Goal: Information Seeking & Learning: Learn about a topic

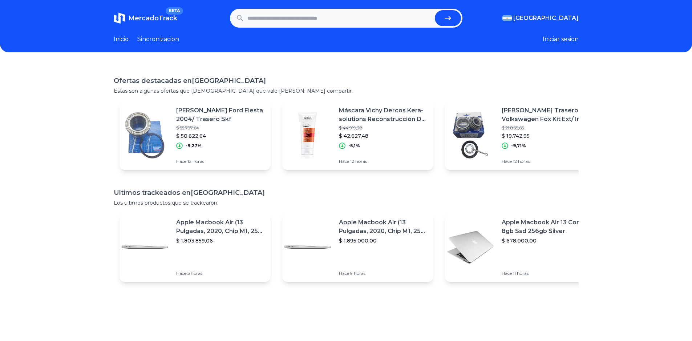
click at [292, 18] on input "text" at bounding box center [339, 18] width 185 height 16
paste input "**********"
type input "**********"
click at [435, 10] on button "submit" at bounding box center [448, 18] width 26 height 16
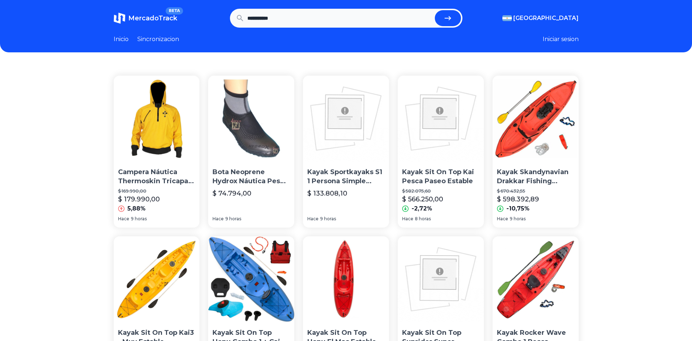
click at [352, 148] on img at bounding box center [346, 119] width 86 height 86
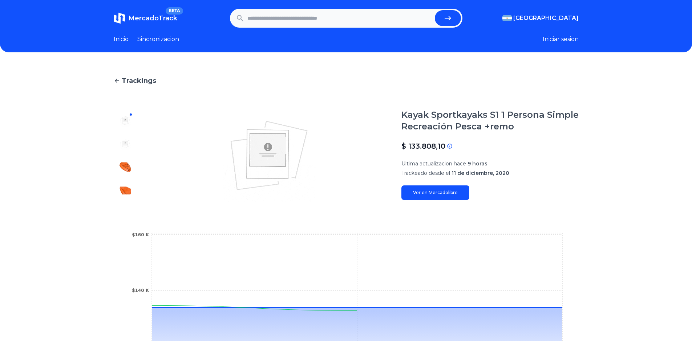
click at [125, 139] on img at bounding box center [125, 144] width 12 height 12
click at [131, 166] on img at bounding box center [125, 167] width 12 height 12
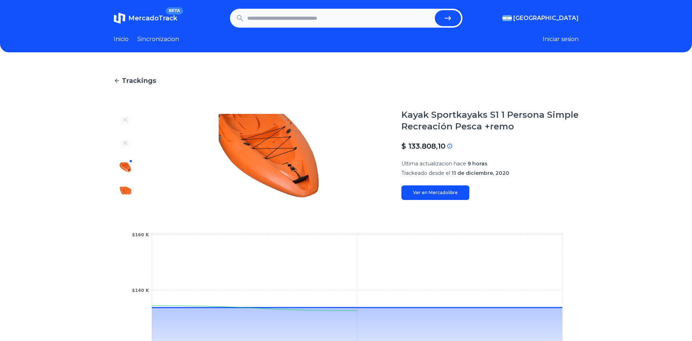
click at [126, 194] on img at bounding box center [125, 191] width 12 height 12
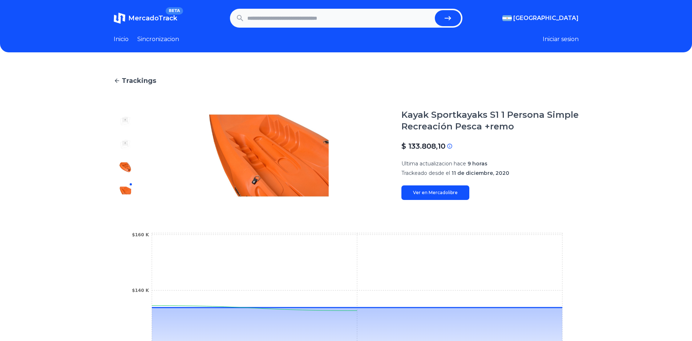
click at [129, 167] on img at bounding box center [125, 167] width 12 height 12
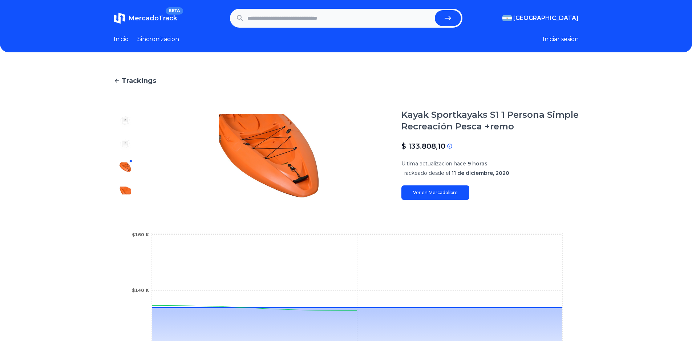
type input "**********"
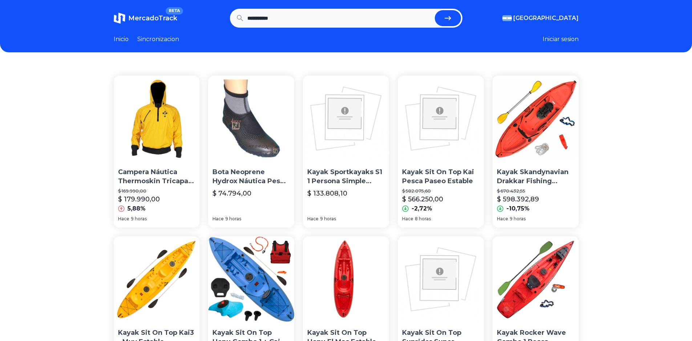
click at [425, 129] on img at bounding box center [441, 119] width 86 height 86
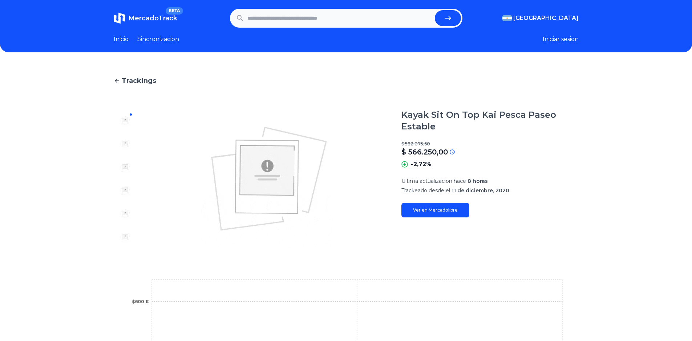
click at [129, 138] on div at bounding box center [125, 178] width 23 height 139
click at [126, 146] on img at bounding box center [125, 144] width 12 height 12
click at [127, 163] on img at bounding box center [125, 167] width 12 height 12
click at [127, 190] on img at bounding box center [125, 191] width 12 height 12
click at [131, 211] on img at bounding box center [125, 214] width 12 height 12
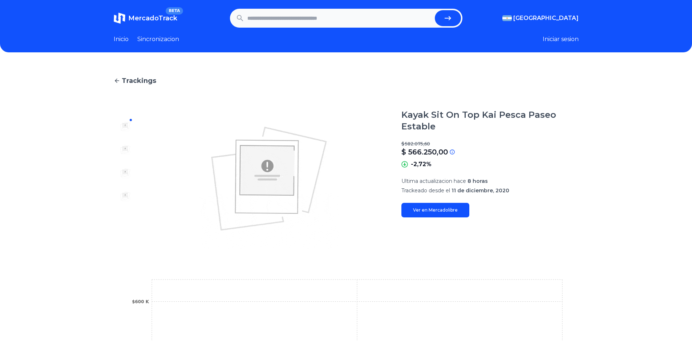
scroll to position [93, 0]
click at [130, 218] on img at bounding box center [125, 214] width 12 height 12
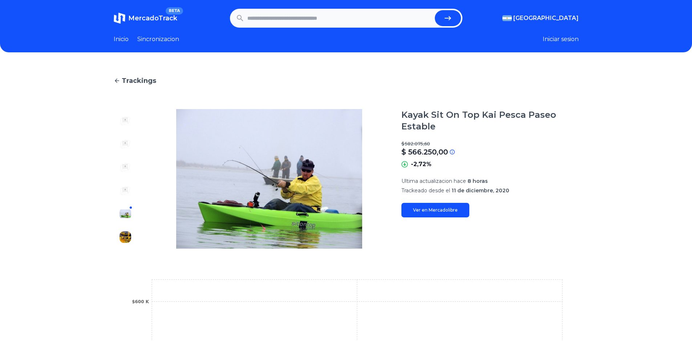
click at [129, 239] on img at bounding box center [125, 237] width 12 height 12
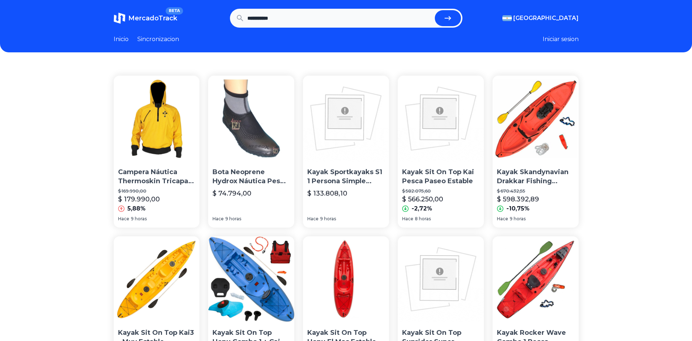
click at [290, 19] on input "**********" at bounding box center [339, 18] width 185 height 16
type input "*****"
click at [435, 10] on button "submit" at bounding box center [448, 18] width 26 height 16
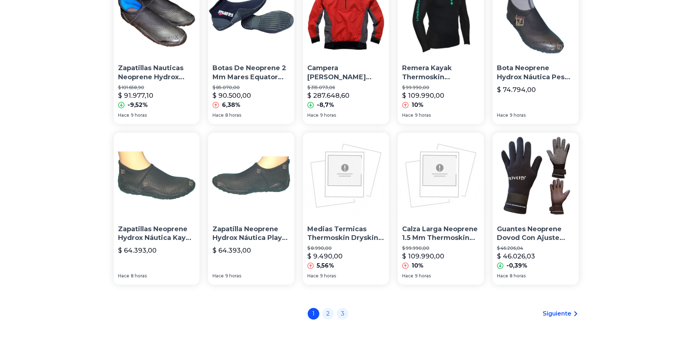
scroll to position [482, 0]
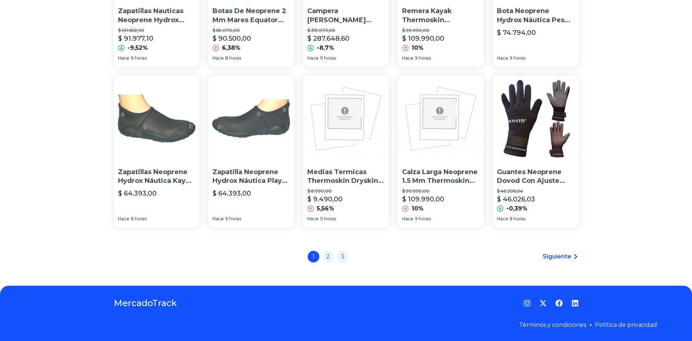
click at [563, 258] on span "Siguiente" at bounding box center [557, 256] width 29 height 9
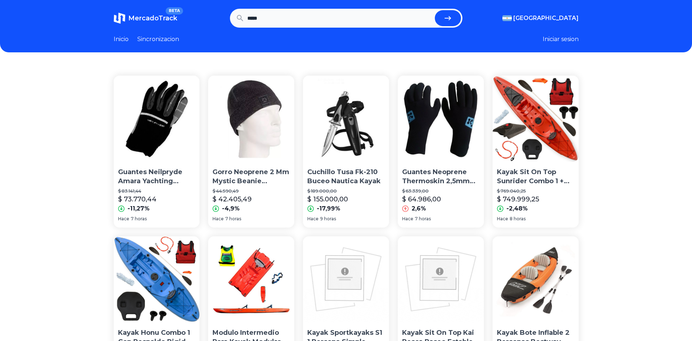
click at [171, 17] on span "MercadoTrack" at bounding box center [152, 18] width 49 height 8
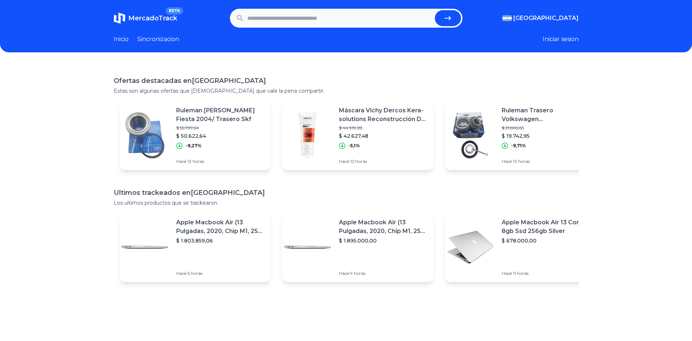
click at [326, 16] on input "text" at bounding box center [339, 18] width 185 height 16
type input "**********"
click at [435, 10] on button "submit" at bounding box center [448, 18] width 26 height 16
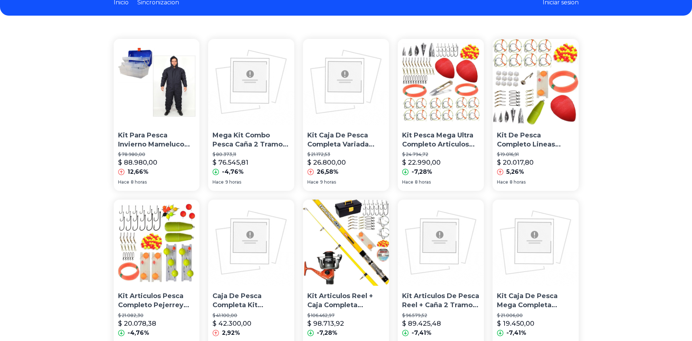
scroll to position [36, 0]
click at [501, 88] on img at bounding box center [536, 82] width 86 height 86
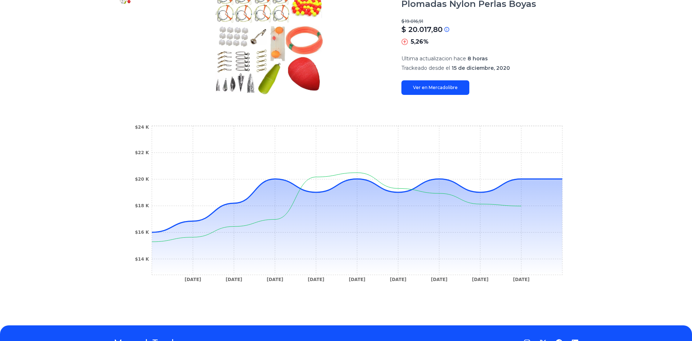
scroll to position [53, 0]
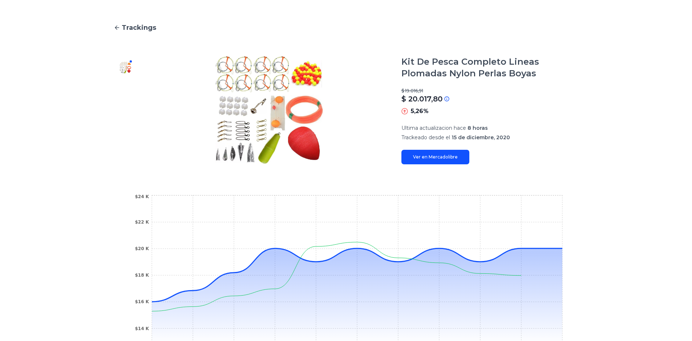
type input "**********"
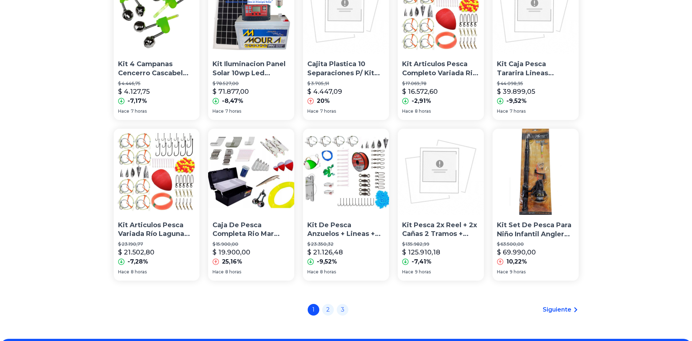
scroll to position [482, 0]
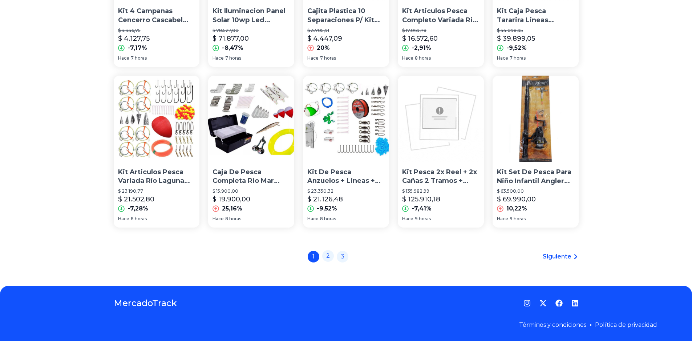
click at [327, 257] on link "2" at bounding box center [328, 256] width 12 height 12
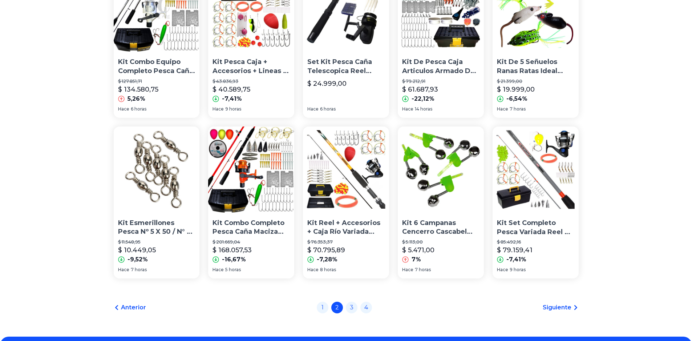
scroll to position [482, 0]
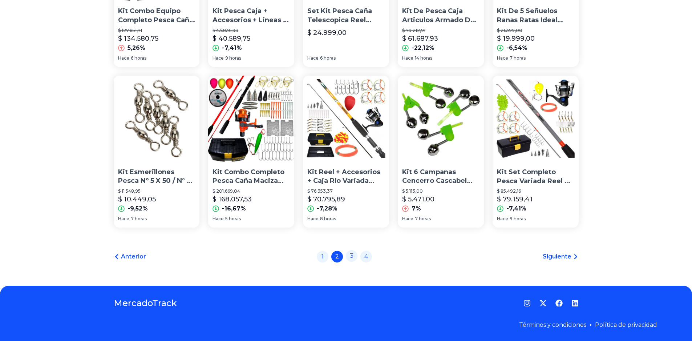
click at [354, 258] on link "3" at bounding box center [352, 256] width 12 height 12
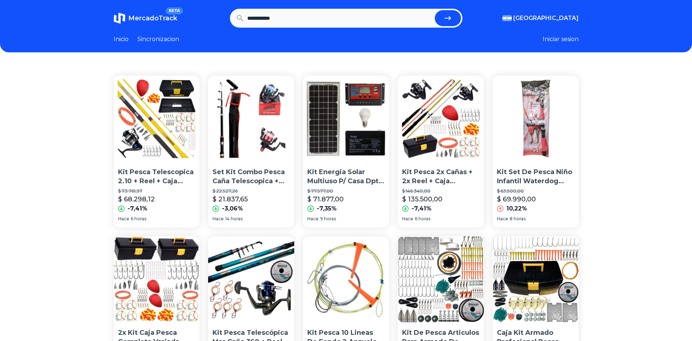
click at [155, 36] on link "Sincronizacion" at bounding box center [158, 39] width 42 height 9
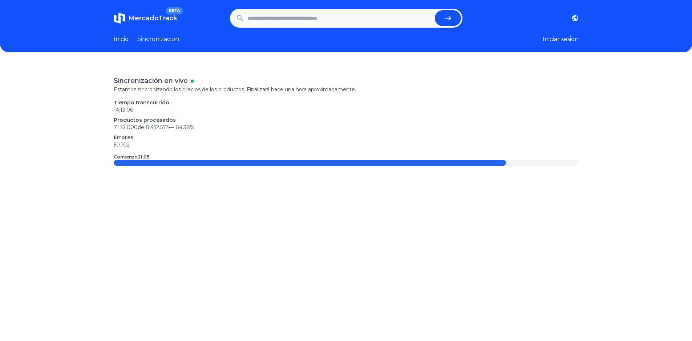
click at [445, 162] on div at bounding box center [310, 163] width 392 height 6
click at [124, 44] on header "MercadoTrack BETA Argentina Uruguay Mexico Chile Peru Venezuela Colombia Brasil…" at bounding box center [346, 26] width 692 height 52
click at [122, 37] on link "Inicio" at bounding box center [121, 39] width 15 height 9
type input "**********"
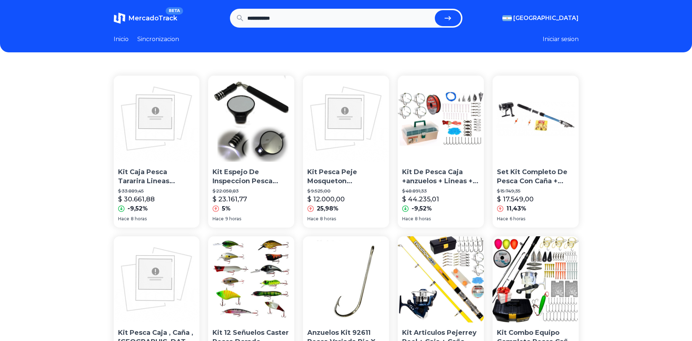
scroll to position [482, 0]
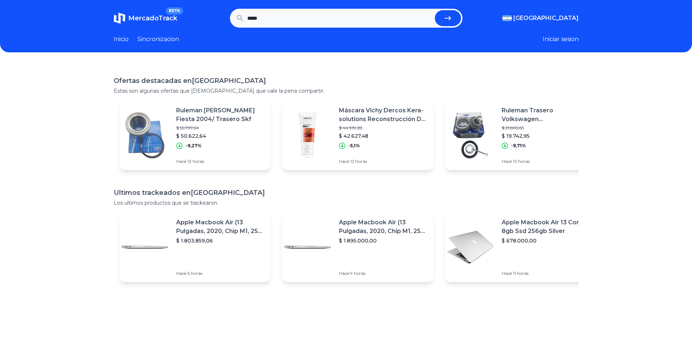
scroll to position [136, 0]
click at [562, 40] on button "Iniciar sesion" at bounding box center [561, 39] width 36 height 9
